Goal: Task Accomplishment & Management: Manage account settings

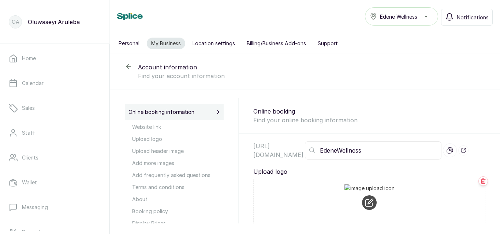
click at [206, 46] on button "Location settings" at bounding box center [213, 44] width 51 height 12
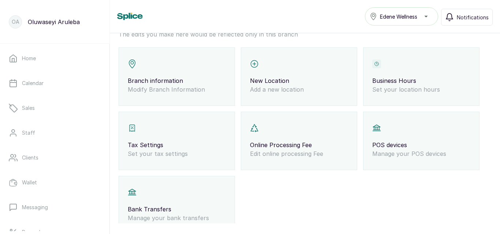
scroll to position [19, 0]
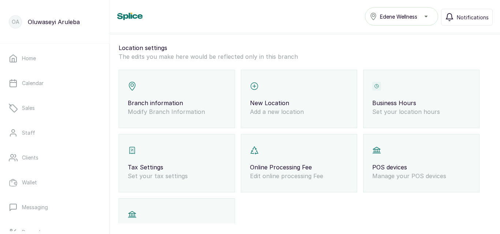
click at [206, 128] on div "Branch information Modify Branch Information" at bounding box center [176, 99] width 116 height 59
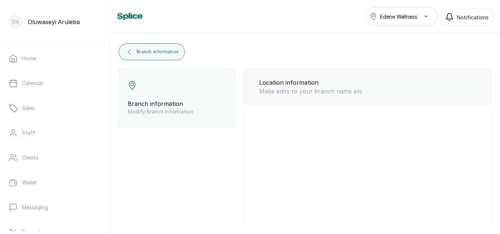
click at [179, 87] on div "Branch information Modify Branch Information" at bounding box center [176, 98] width 116 height 59
type input "Edene Wellness"
type input "[EMAIL_ADDRESS][DOMAIN_NAME]"
type input "8161341387"
select select "percentage"
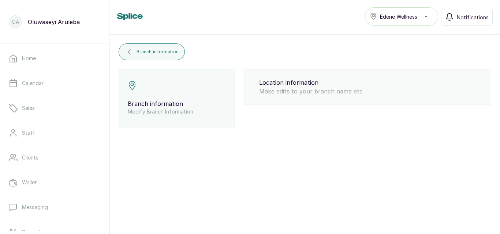
select select "2"
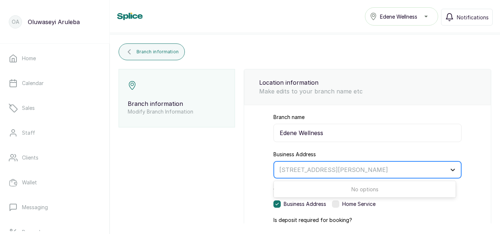
click at [449, 171] on icon at bounding box center [452, 169] width 7 height 7
click at [284, 169] on div at bounding box center [360, 170] width 163 height 10
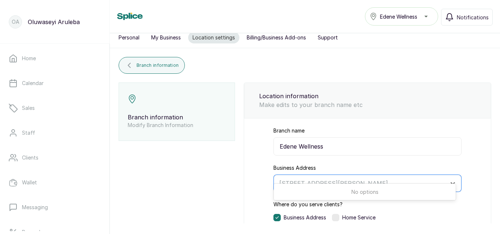
scroll to position [0, 0]
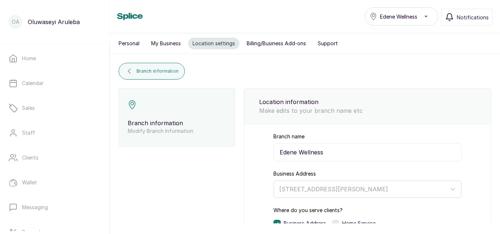
click at [426, 18] on div "Edene Wellness" at bounding box center [401, 16] width 64 height 9
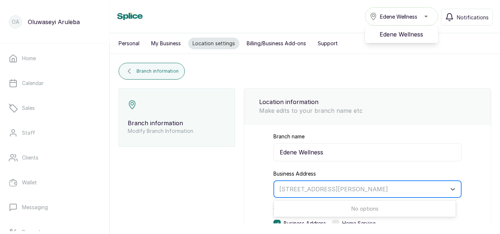
click at [282, 188] on div at bounding box center [360, 190] width 163 height 10
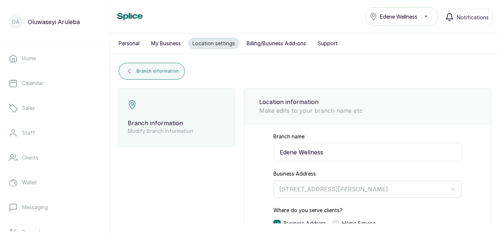
click at [172, 123] on p "Branch information" at bounding box center [177, 123] width 98 height 9
click at [323, 153] on input "Edene Wellness" at bounding box center [367, 152] width 188 height 18
type input "Edene Wellness"
click at [298, 187] on div at bounding box center [360, 190] width 163 height 10
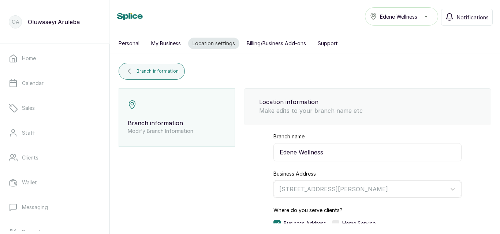
click at [135, 44] on button "Personal" at bounding box center [129, 44] width 30 height 12
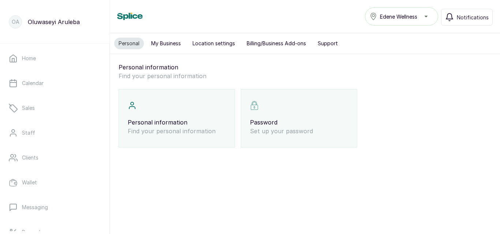
click at [189, 102] on div "Personal information Find your personal information" at bounding box center [176, 118] width 116 height 59
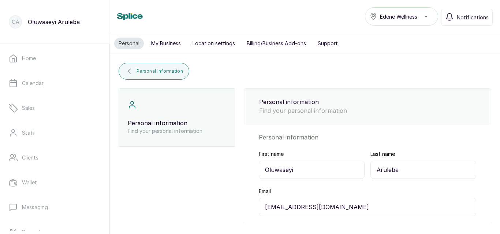
click at [166, 43] on button "My Business" at bounding box center [166, 44] width 38 height 12
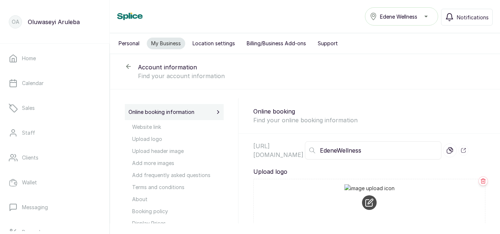
click at [221, 43] on button "Location settings" at bounding box center [213, 44] width 51 height 12
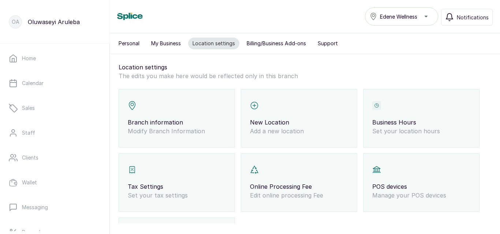
click at [322, 89] on div "Location settings The edits you make here would be reflected only in this branc…" at bounding box center [305, 169] width 390 height 231
click at [321, 102] on div "New Location Add a new location" at bounding box center [299, 118] width 116 height 59
select select "percentage"
select select "2"
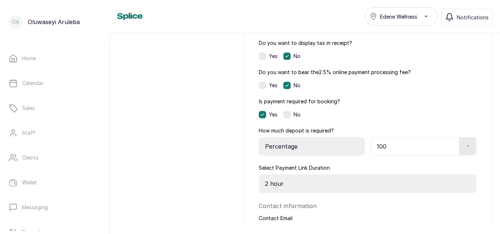
scroll to position [229, 0]
click at [261, 87] on label at bounding box center [262, 85] width 7 height 7
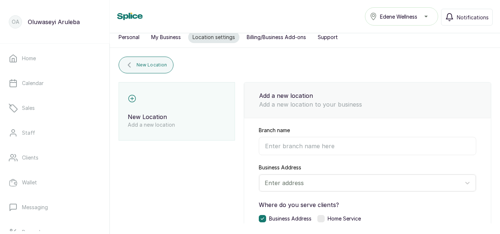
scroll to position [0, 0]
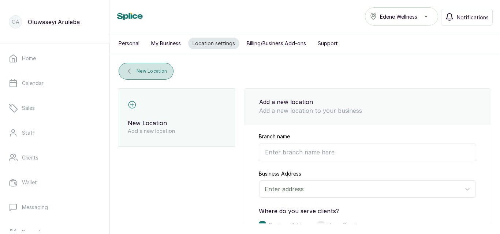
click at [165, 67] on button "New Location" at bounding box center [145, 71] width 55 height 17
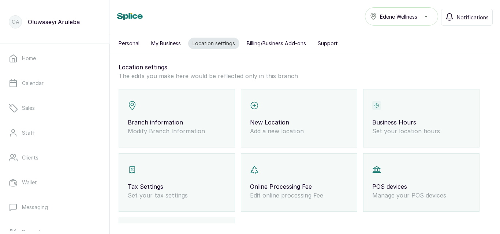
click at [204, 116] on div "Branch information Modify Branch Information" at bounding box center [176, 118] width 116 height 59
select select "percentage"
select select "2"
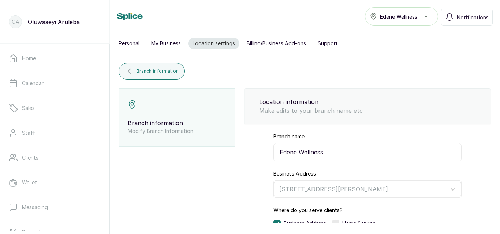
click at [295, 111] on p "Make edits to your branch name etc" at bounding box center [367, 110] width 217 height 9
